Goal: Task Accomplishment & Management: Complete application form

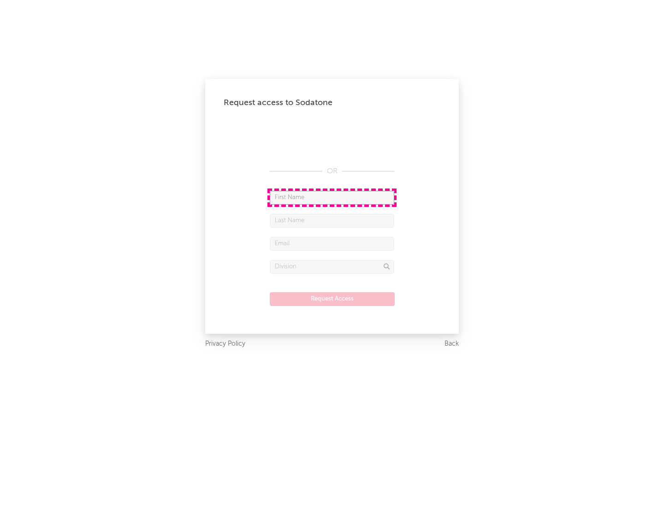
click at [332, 197] on input "text" at bounding box center [332, 198] width 125 height 14
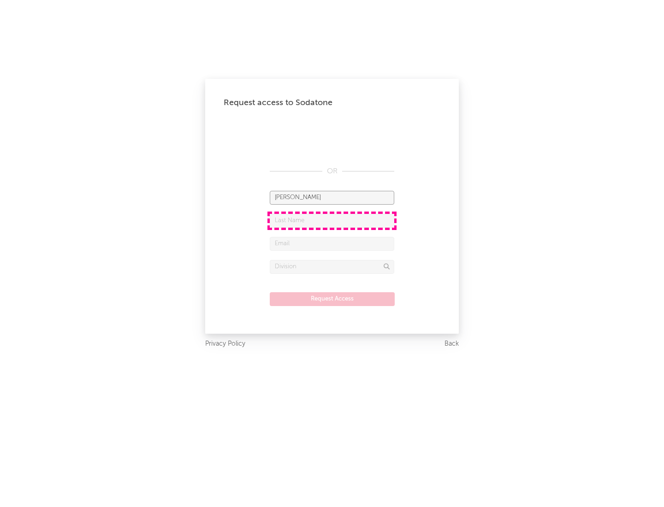
type input "[PERSON_NAME]"
click at [332, 220] on input "text" at bounding box center [332, 221] width 125 height 14
type input "[PERSON_NAME]"
click at [332, 243] on input "text" at bounding box center [332, 244] width 125 height 14
type input "[EMAIL_ADDRESS][DOMAIN_NAME]"
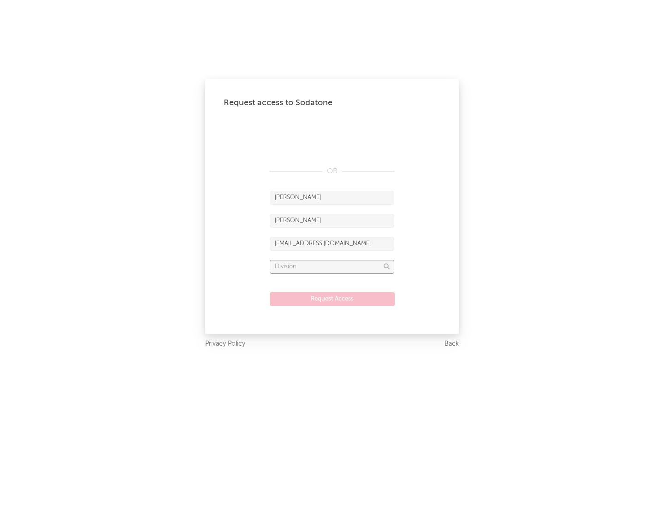
click at [332, 267] on input "text" at bounding box center [332, 267] width 125 height 14
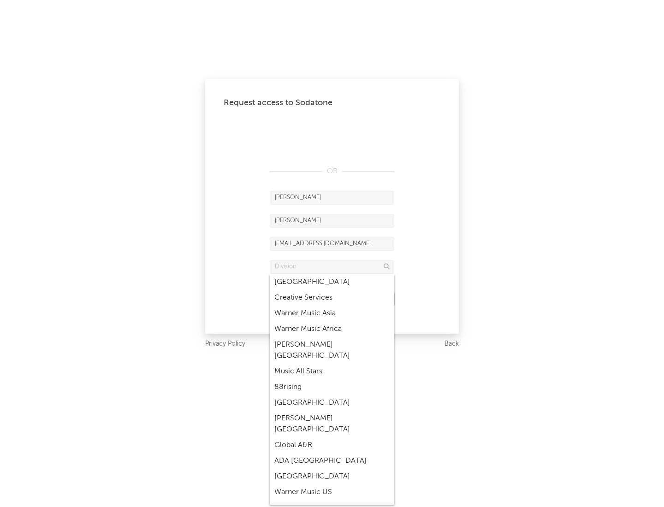
click at [332, 364] on div "Music All Stars" at bounding box center [332, 372] width 125 height 16
type input "Music All Stars"
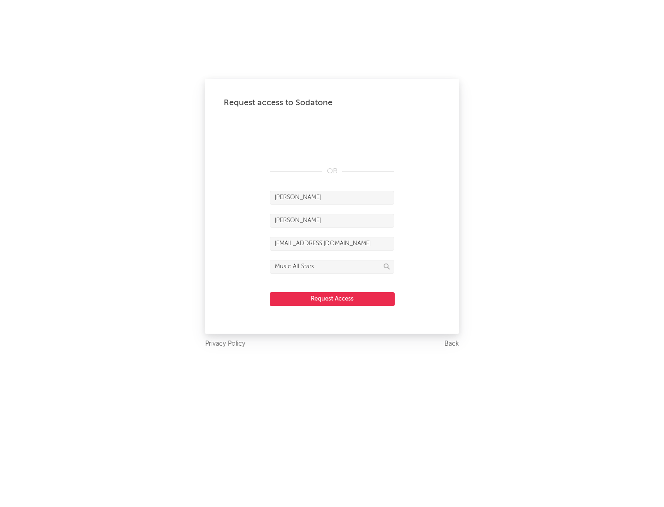
click at [332, 299] on button "Request Access" at bounding box center [332, 299] width 125 height 14
